Goal: Find specific page/section: Find specific page/section

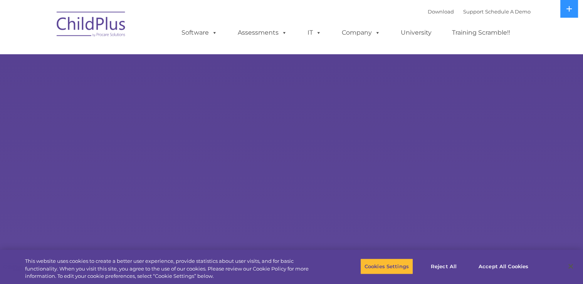
select select "MEDIUM"
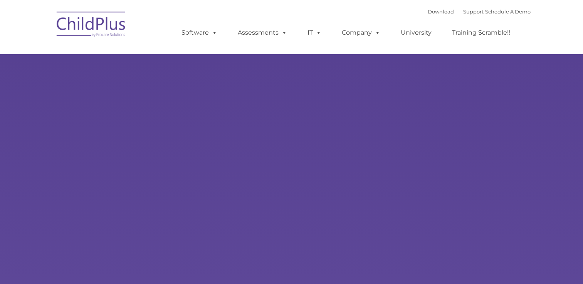
type input ""
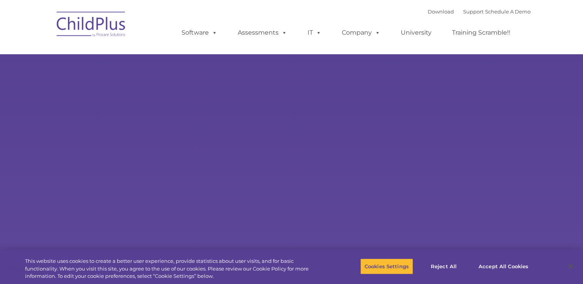
select select "MEDIUM"
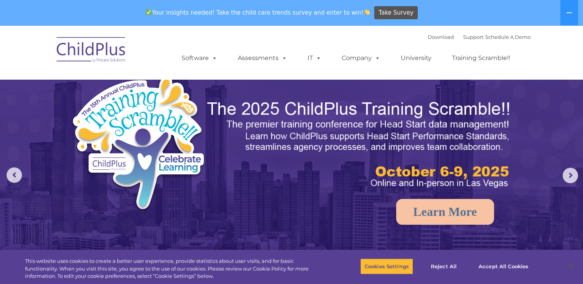
click at [372, 39] on div "Download Support | Schedule A Demo  MENU MENU Software ChildPlus: The original…" at bounding box center [348, 52] width 364 height 42
